Goal: Task Accomplishment & Management: Use online tool/utility

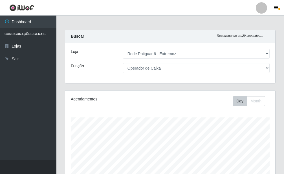
select select "80"
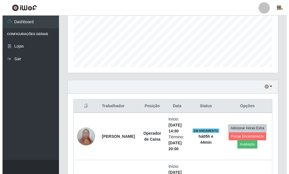
scroll to position [117, 210]
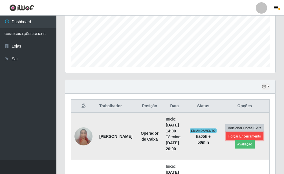
click at [251, 134] on button "Forçar Encerramento" at bounding box center [245, 136] width 38 height 8
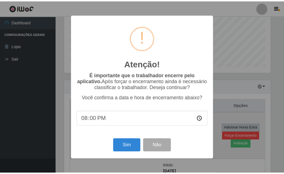
scroll to position [282055, 281961]
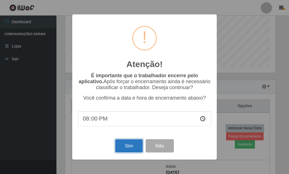
click at [127, 145] on button "Sim" at bounding box center [128, 145] width 27 height 13
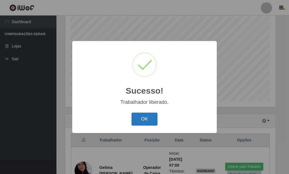
click at [141, 120] on button "OK" at bounding box center [144, 118] width 26 height 13
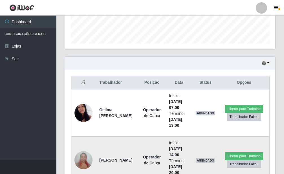
scroll to position [216, 0]
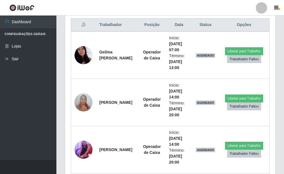
click at [141, 70] on td "Operador de Caixa" at bounding box center [151, 54] width 27 height 47
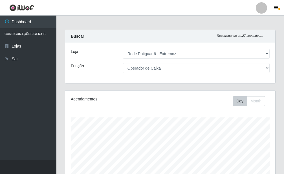
scroll to position [289, 0]
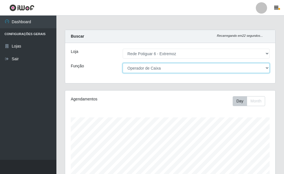
select select "24"
click option "Repositor" at bounding box center [0, 0] width 0 height 0
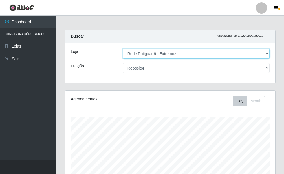
click at [180, 55] on select "[Selecione...] Rede Potiguar 6 - Extremoz" at bounding box center [196, 54] width 147 height 10
click option "Rede Potiguar 6 - Extremoz" at bounding box center [0, 0] width 0 height 0
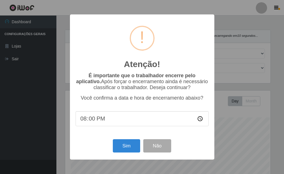
scroll to position [201, 0]
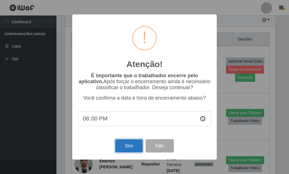
click at [126, 148] on button "Sim" at bounding box center [128, 145] width 27 height 13
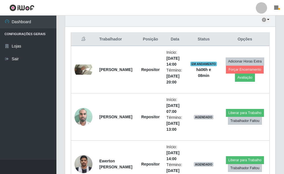
scroll to position [282055, 281961]
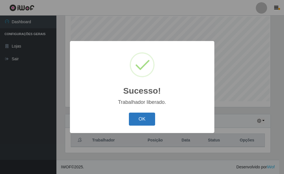
click at [144, 120] on button "OK" at bounding box center [142, 118] width 26 height 13
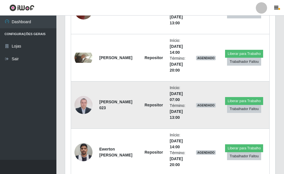
scroll to position [383, 0]
